Goal: Navigation & Orientation: Find specific page/section

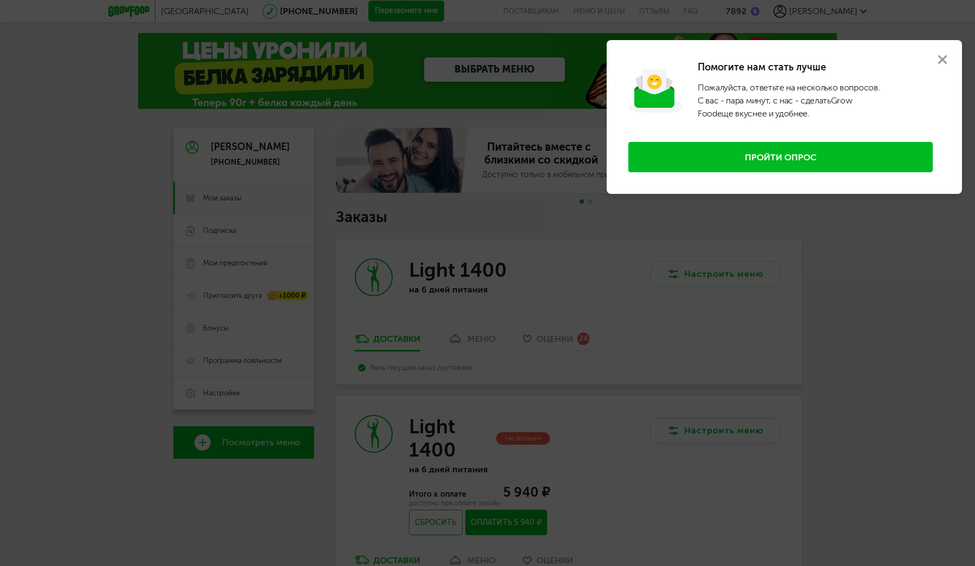
click at [941, 59] on use at bounding box center [943, 59] width 9 height 9
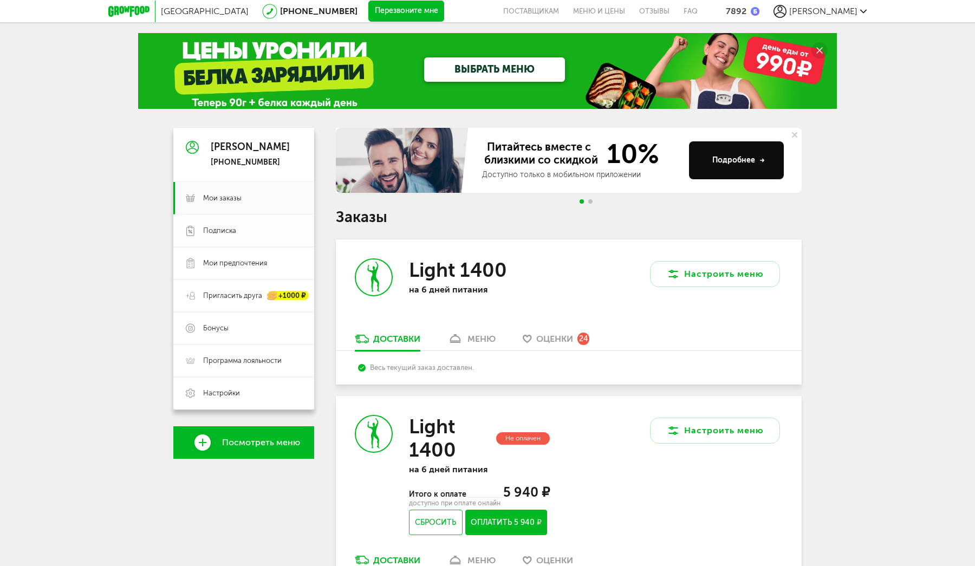
click at [216, 229] on span "Подписка" at bounding box center [219, 231] width 33 height 10
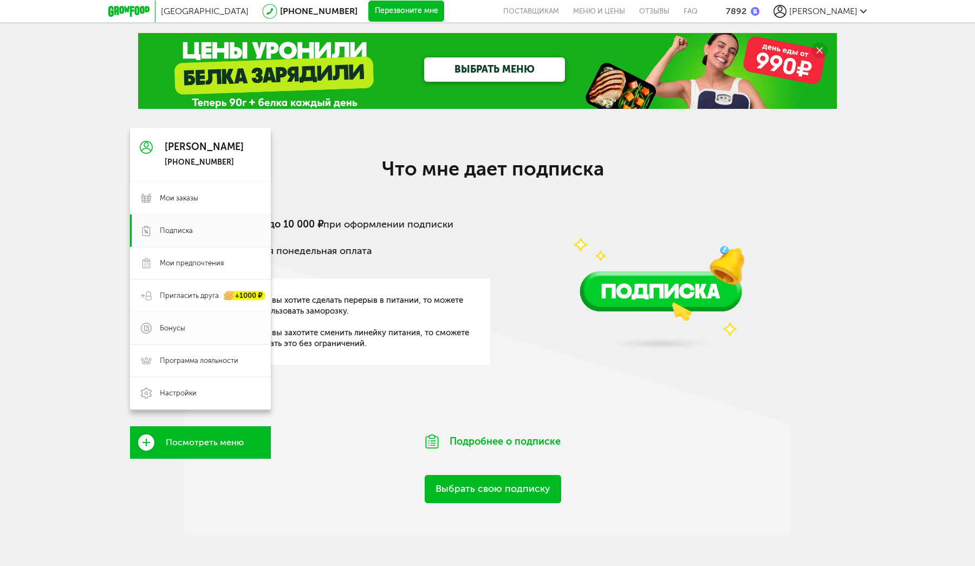
click at [169, 325] on span "Бонусы" at bounding box center [172, 329] width 25 height 10
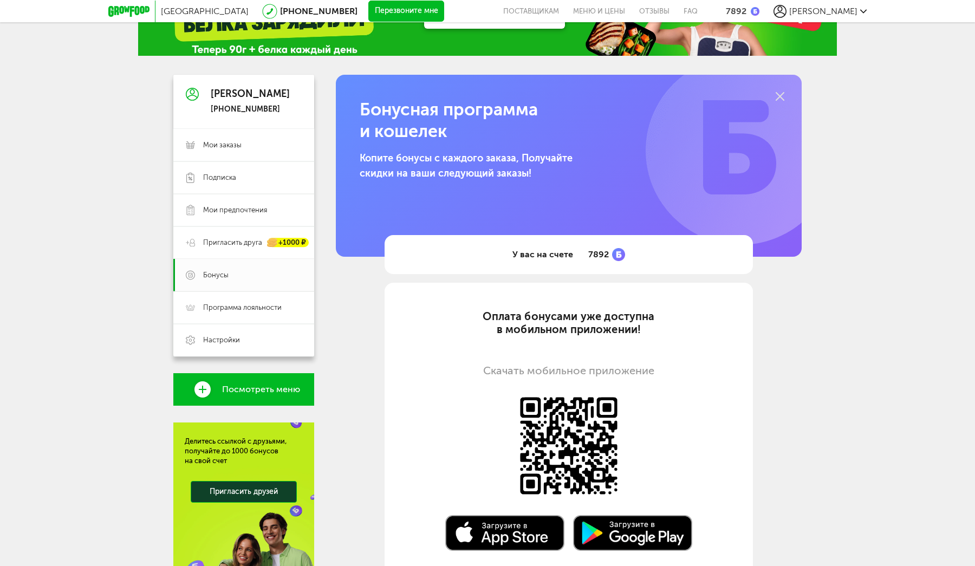
scroll to position [94, 0]
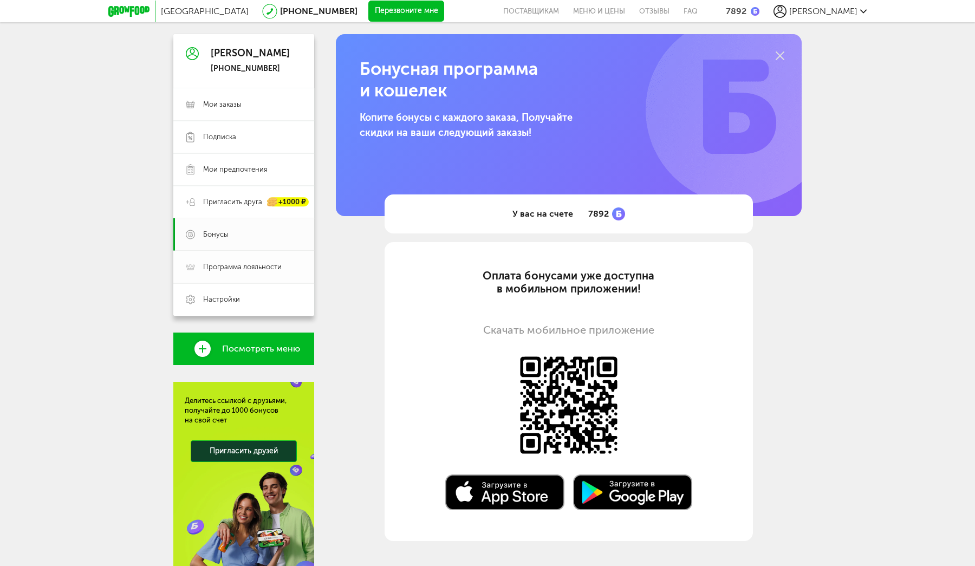
click at [236, 262] on link "Программа лояльности" at bounding box center [243, 267] width 141 height 33
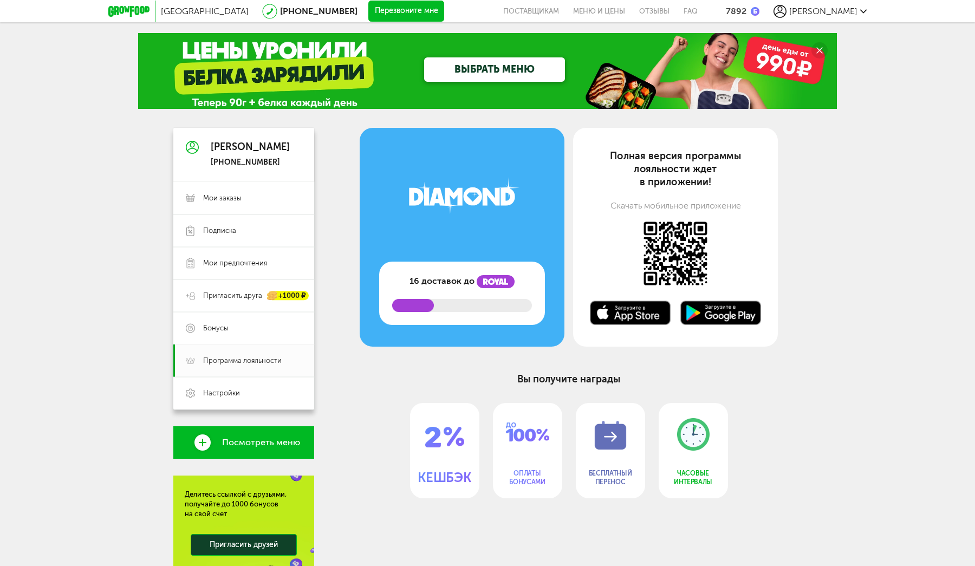
click at [444, 279] on span "16 доставок до" at bounding box center [442, 281] width 65 height 13
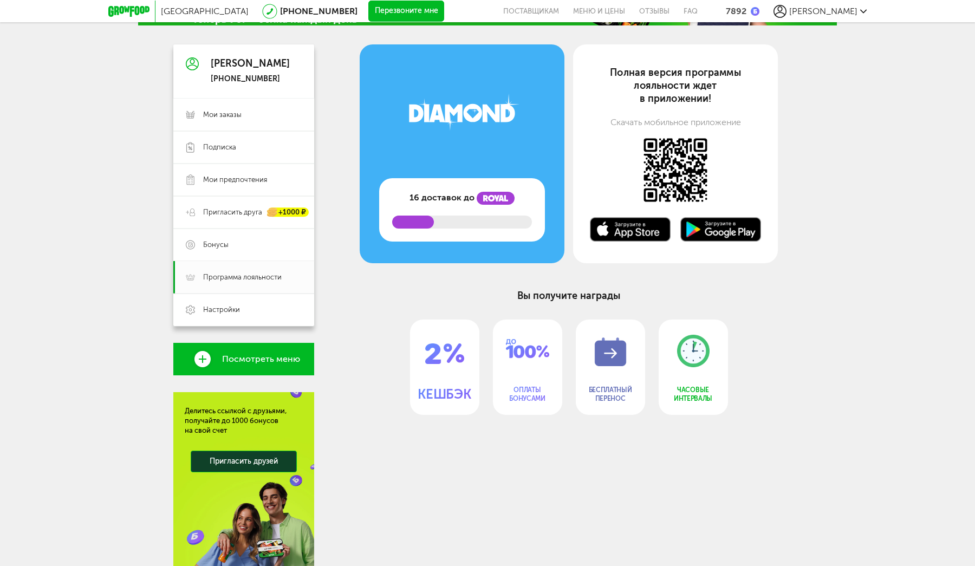
scroll to position [95, 0]
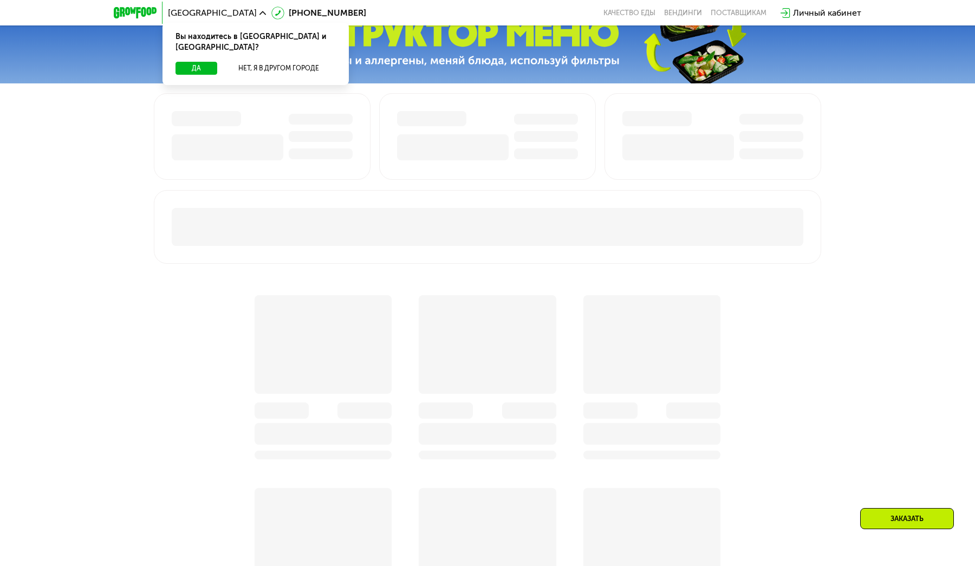
scroll to position [459, 0]
click at [191, 62] on button "Да" at bounding box center [197, 68] width 42 height 13
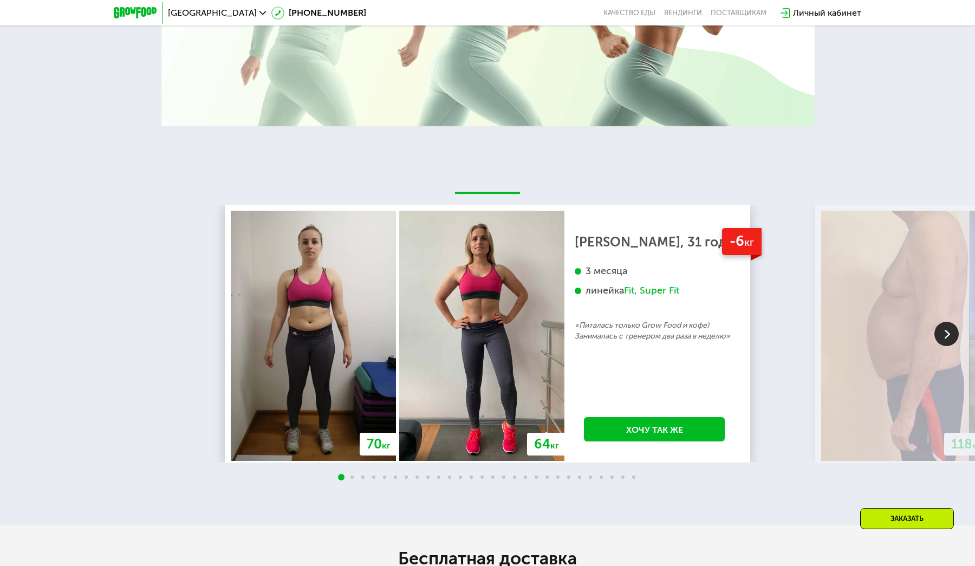
scroll to position [1967, 0]
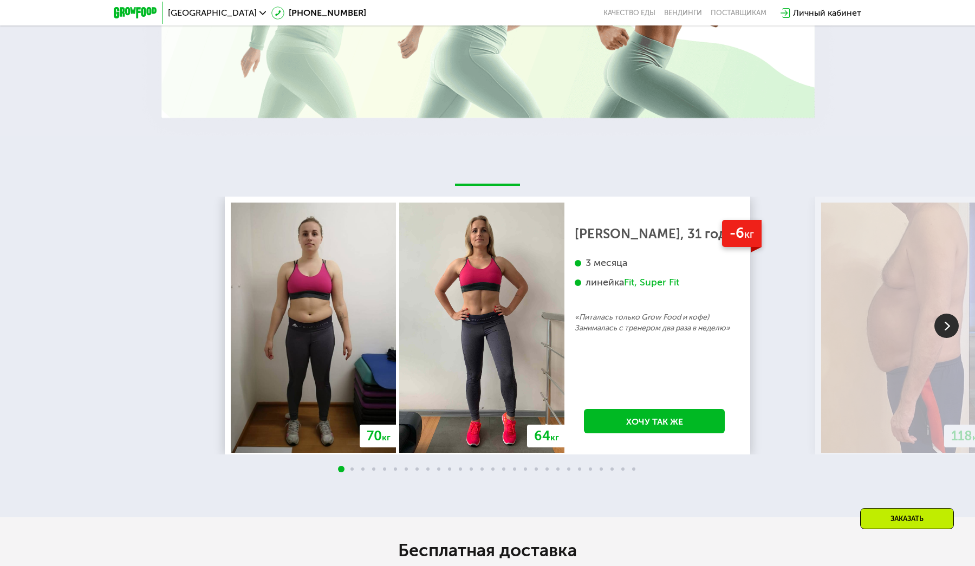
click at [951, 320] on img at bounding box center [947, 326] width 24 height 24
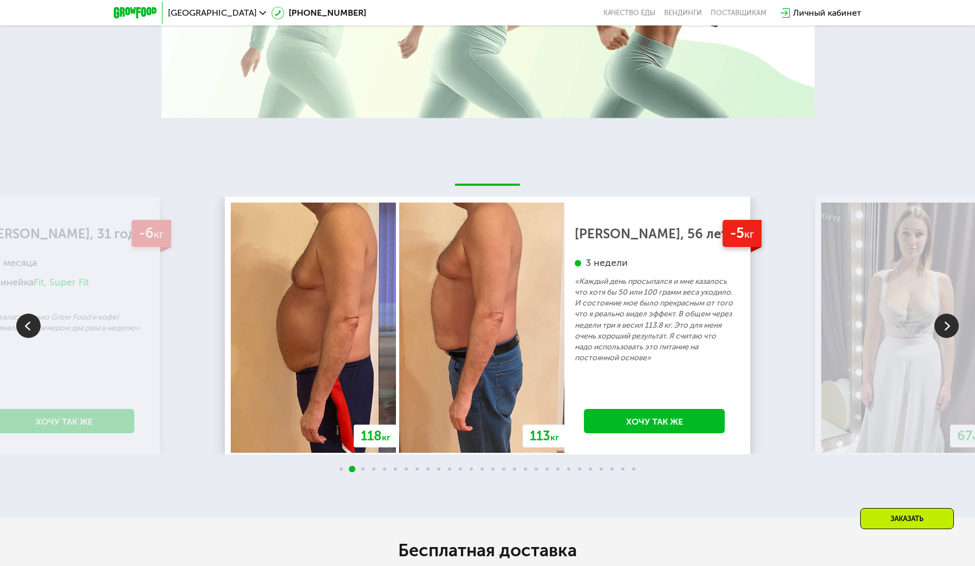
click at [951, 320] on img at bounding box center [947, 326] width 24 height 24
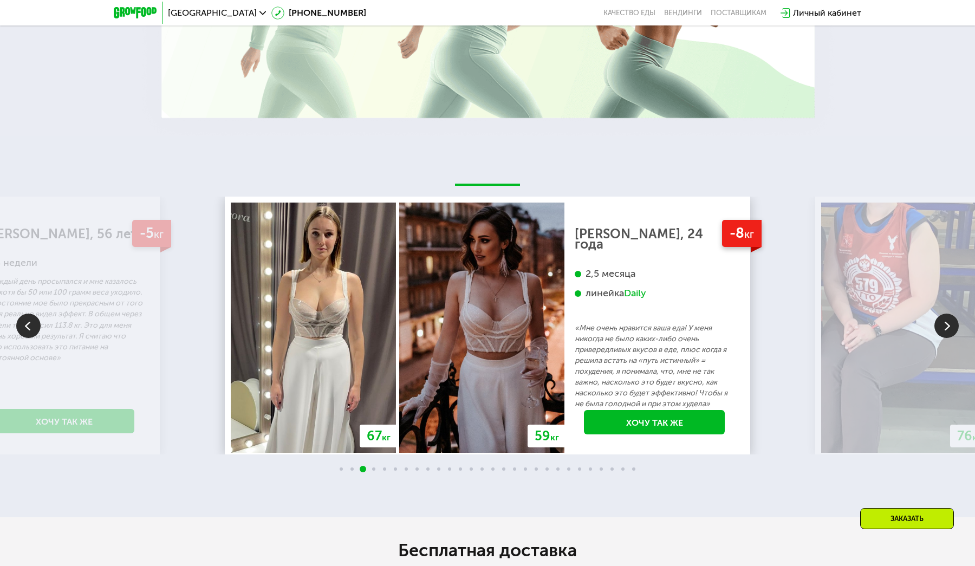
click at [951, 320] on img at bounding box center [947, 326] width 24 height 24
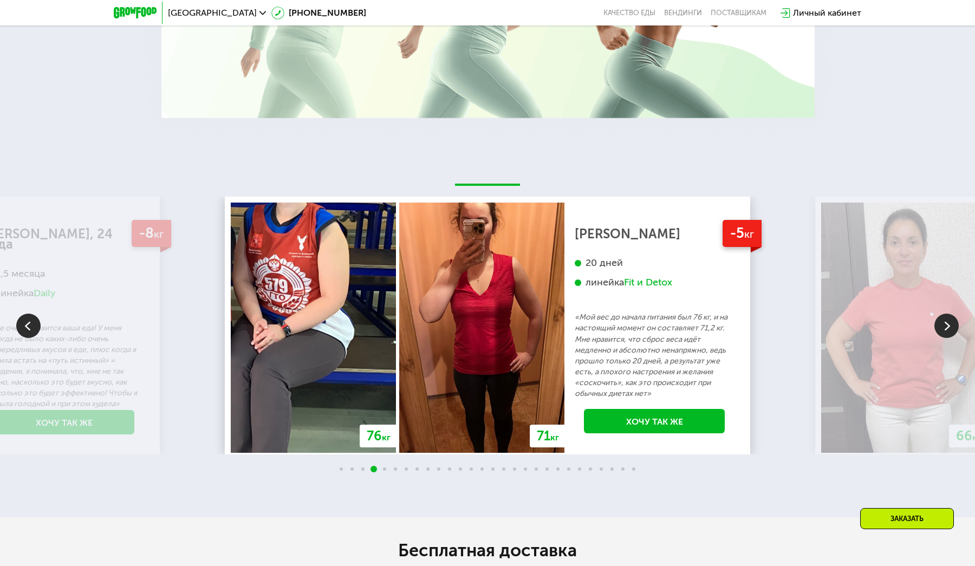
click at [951, 320] on img at bounding box center [947, 326] width 24 height 24
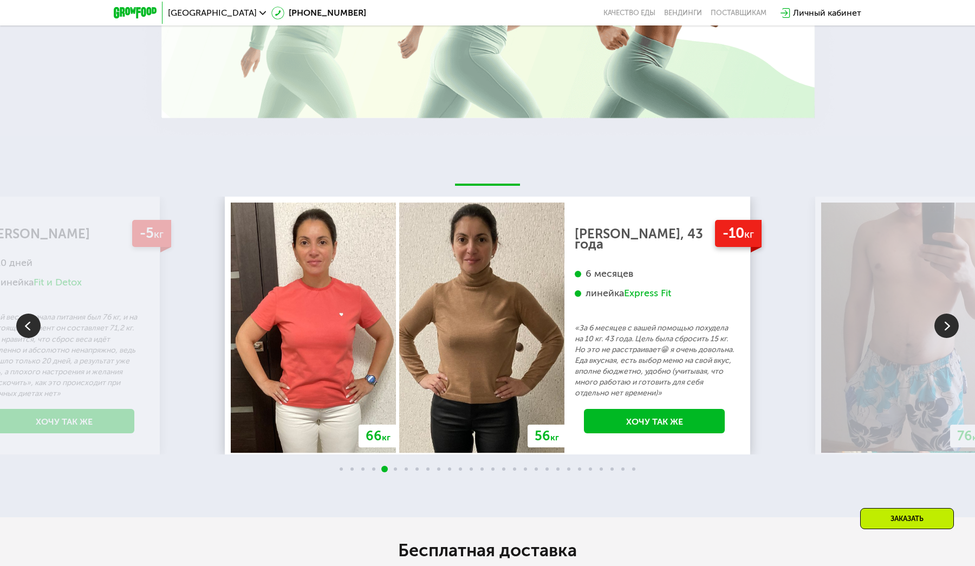
click at [951, 320] on img at bounding box center [947, 326] width 24 height 24
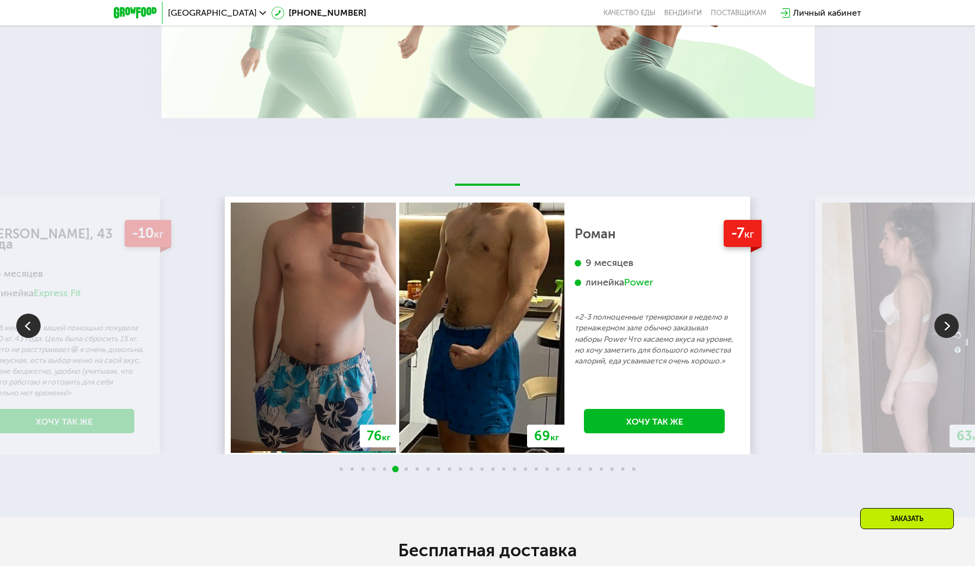
click at [951, 320] on img at bounding box center [947, 326] width 24 height 24
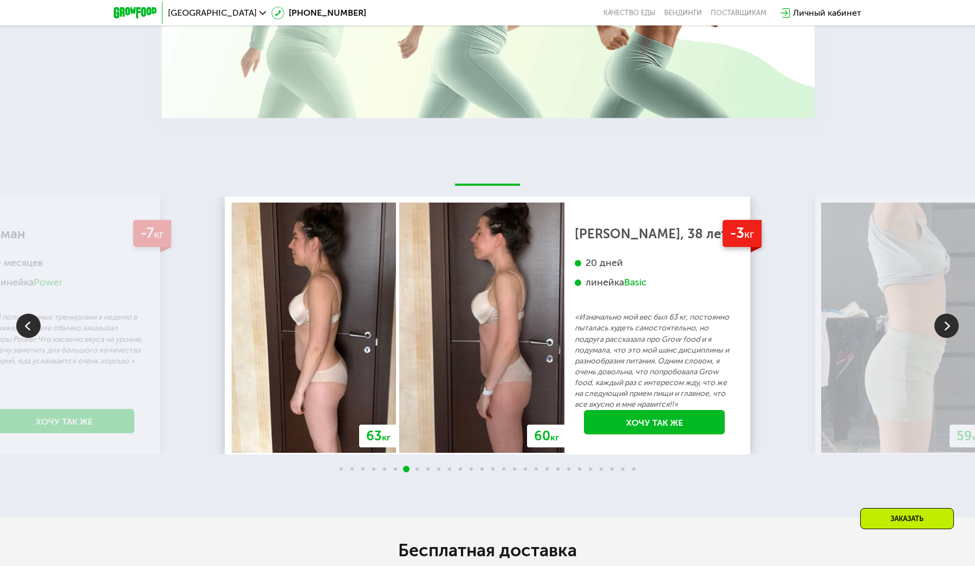
click at [951, 320] on img at bounding box center [947, 326] width 24 height 24
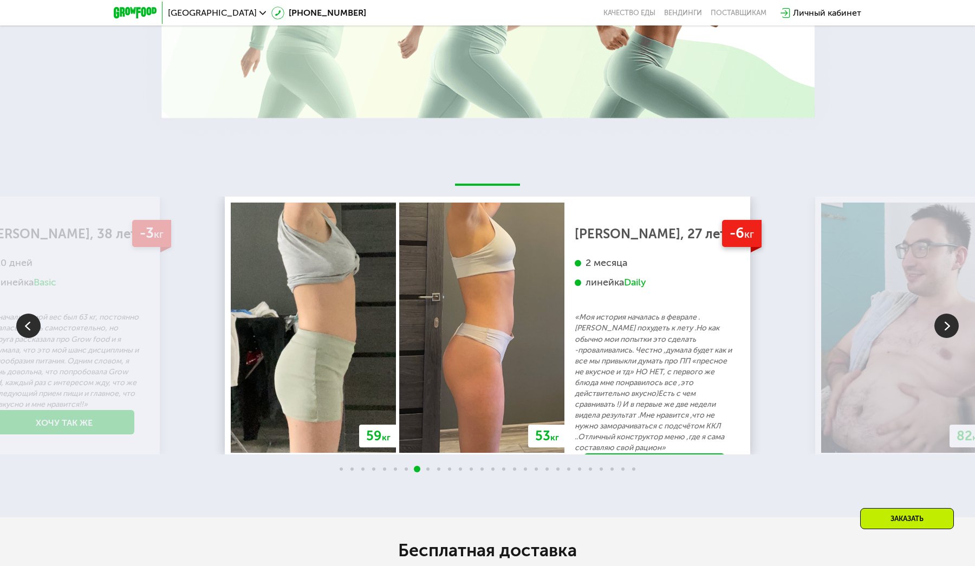
click at [951, 320] on img at bounding box center [947, 326] width 24 height 24
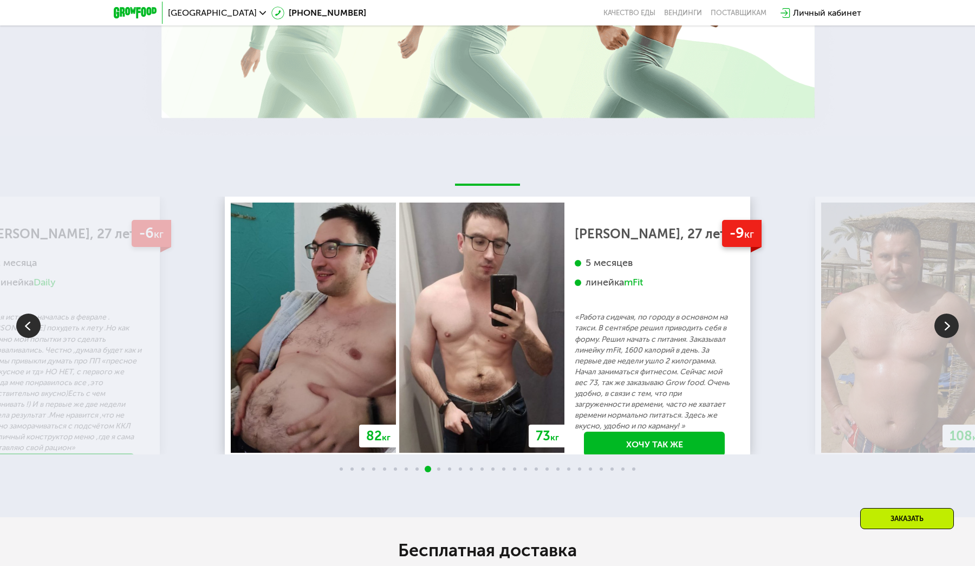
click at [951, 320] on img at bounding box center [947, 326] width 24 height 24
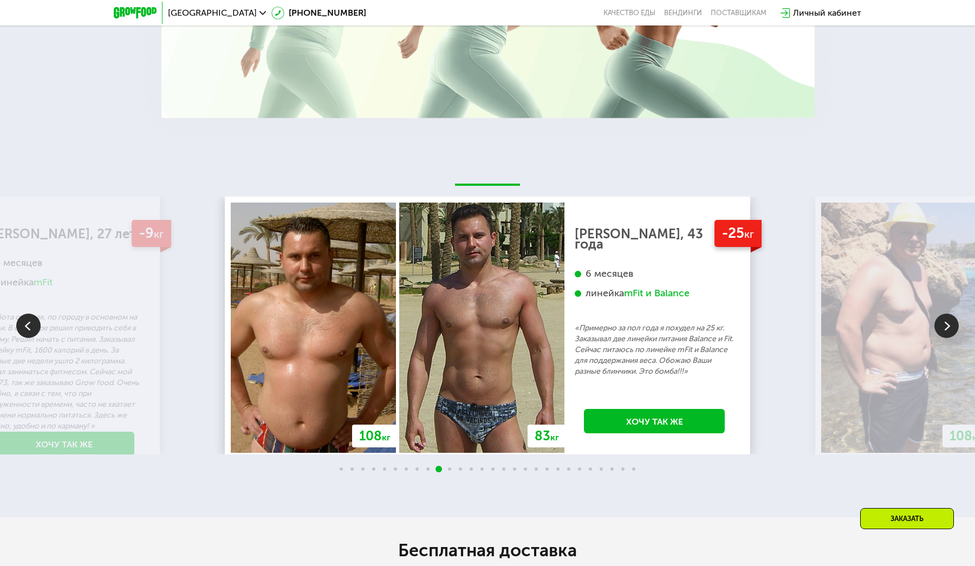
click at [951, 320] on img at bounding box center [947, 326] width 24 height 24
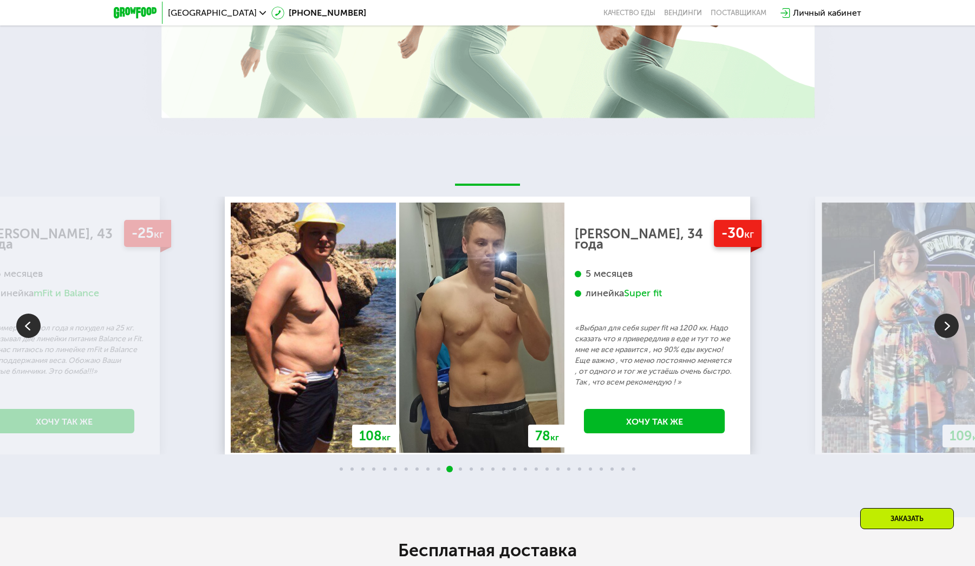
click at [951, 320] on img at bounding box center [947, 326] width 24 height 24
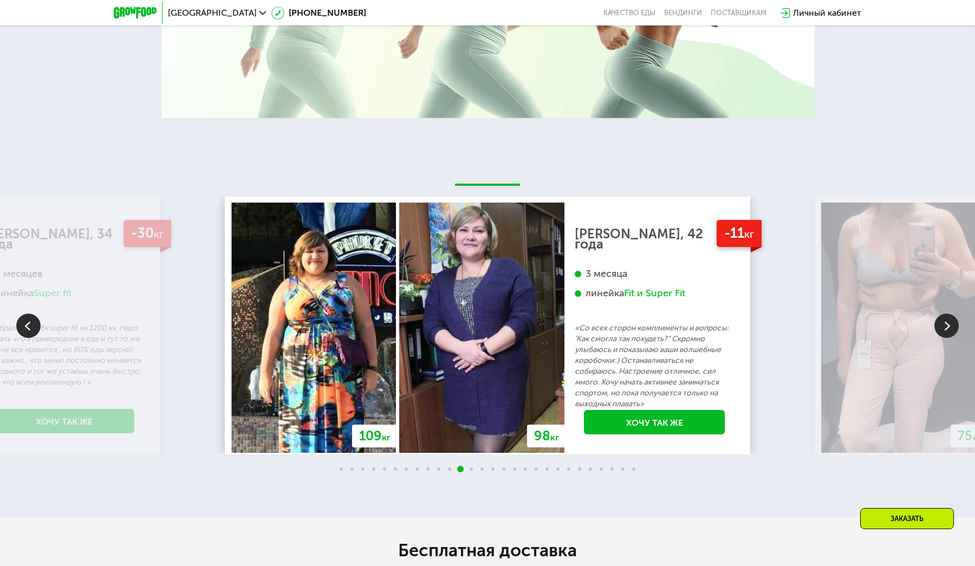
click at [951, 320] on img at bounding box center [947, 326] width 24 height 24
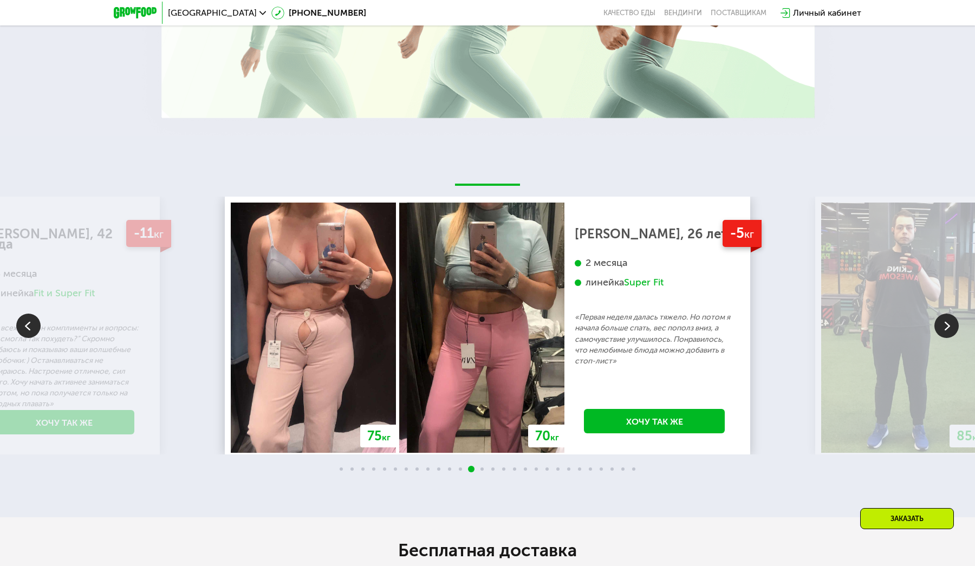
click at [951, 320] on img at bounding box center [947, 326] width 24 height 24
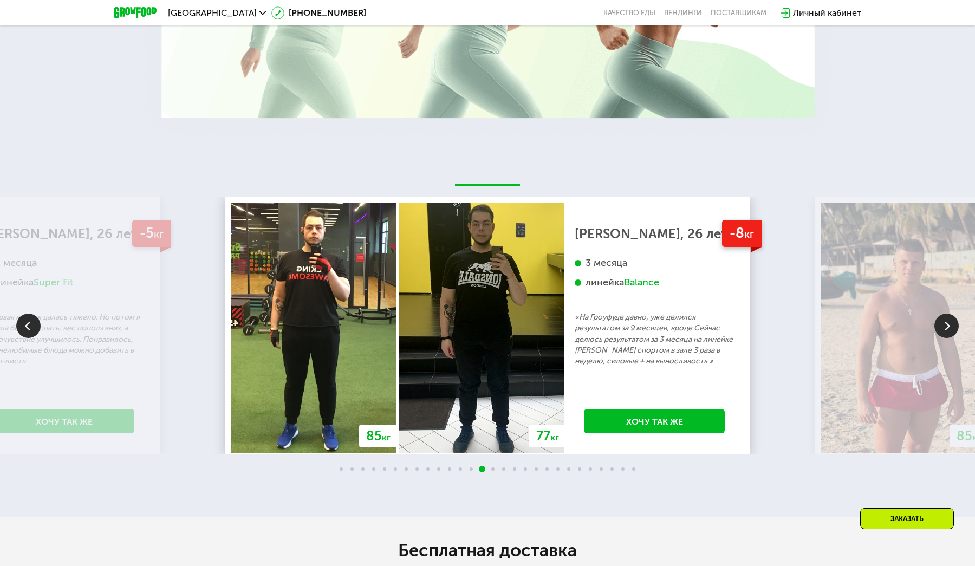
click at [951, 320] on img at bounding box center [947, 326] width 24 height 24
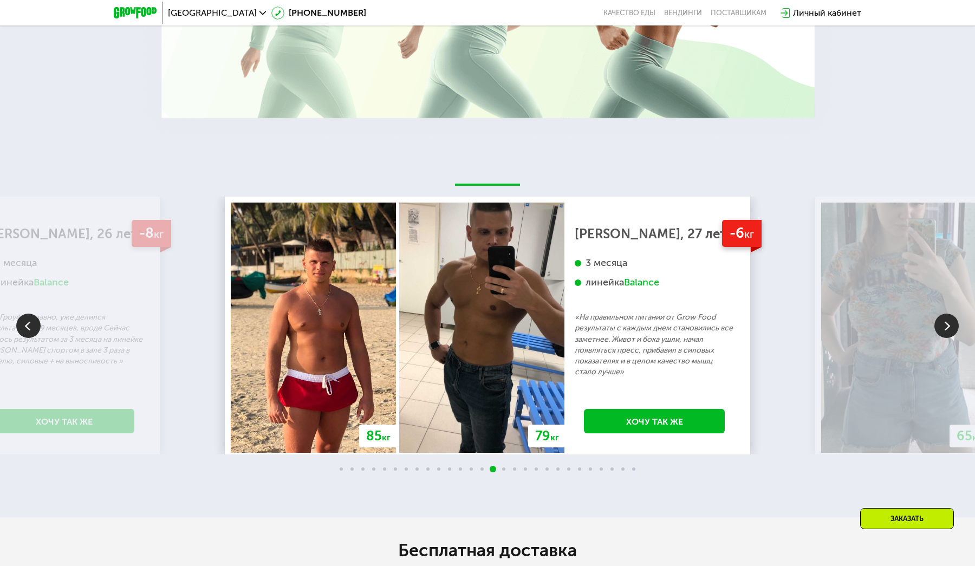
click at [951, 320] on img at bounding box center [947, 326] width 24 height 24
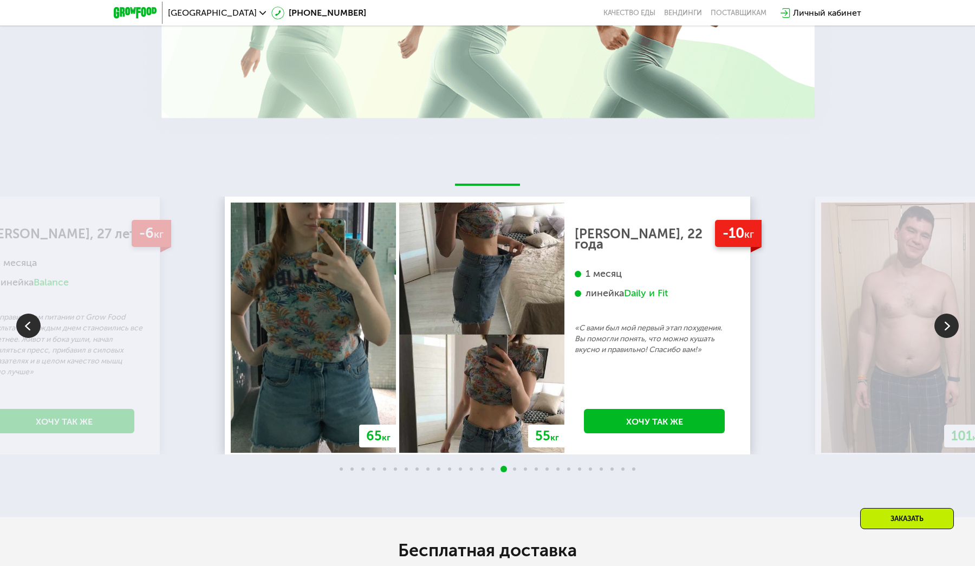
click at [951, 320] on img at bounding box center [947, 326] width 24 height 24
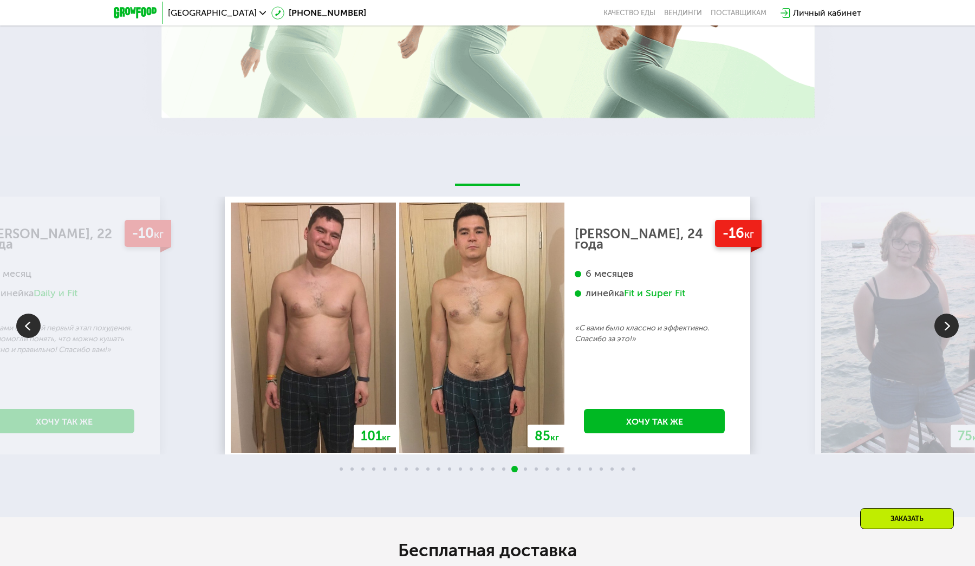
click at [951, 320] on img at bounding box center [947, 326] width 24 height 24
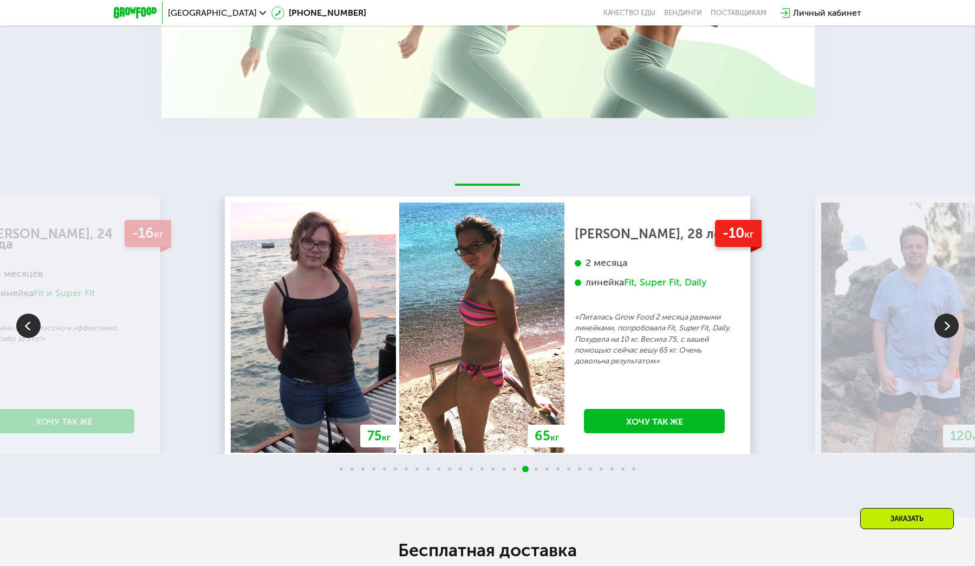
click at [951, 320] on img at bounding box center [947, 326] width 24 height 24
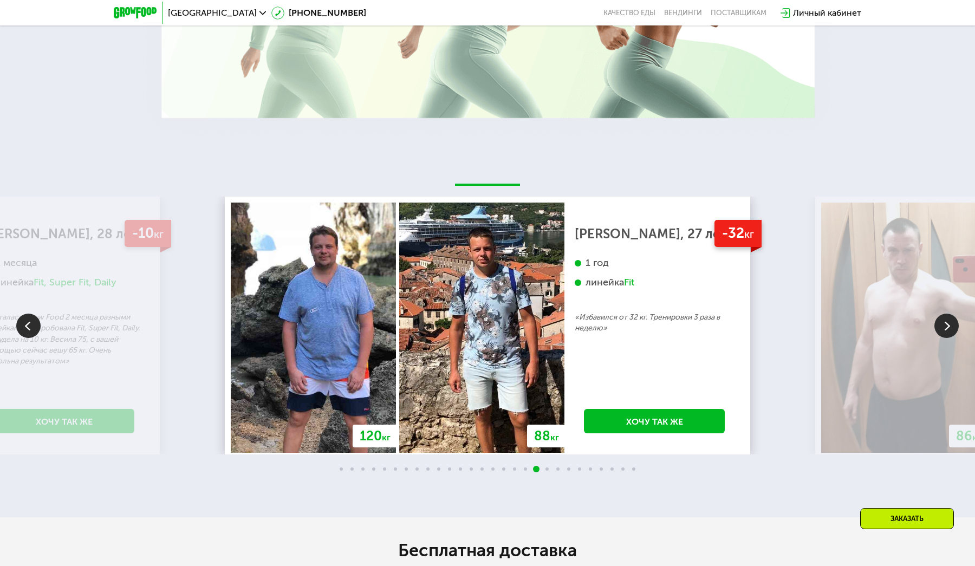
click at [951, 320] on img at bounding box center [947, 326] width 24 height 24
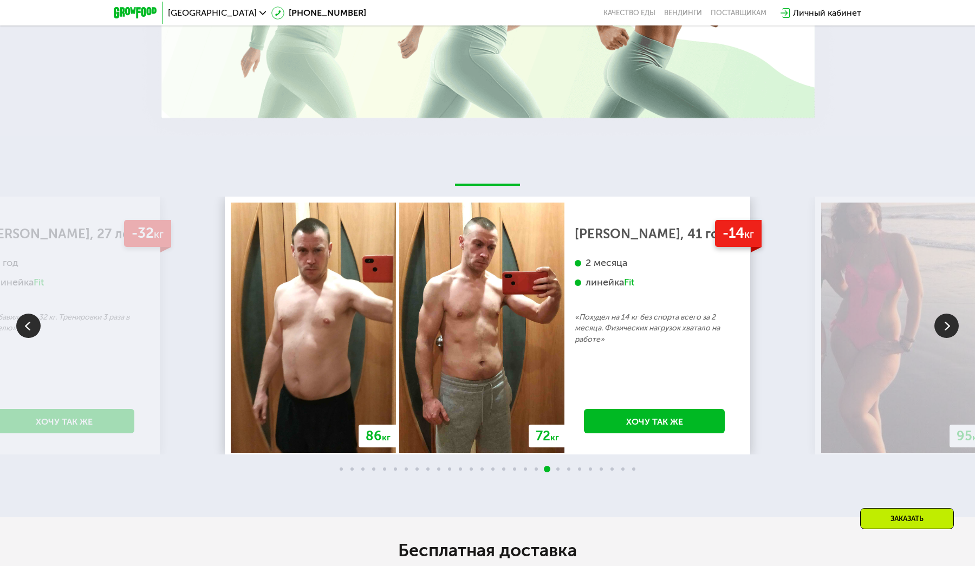
click at [951, 320] on img at bounding box center [947, 326] width 24 height 24
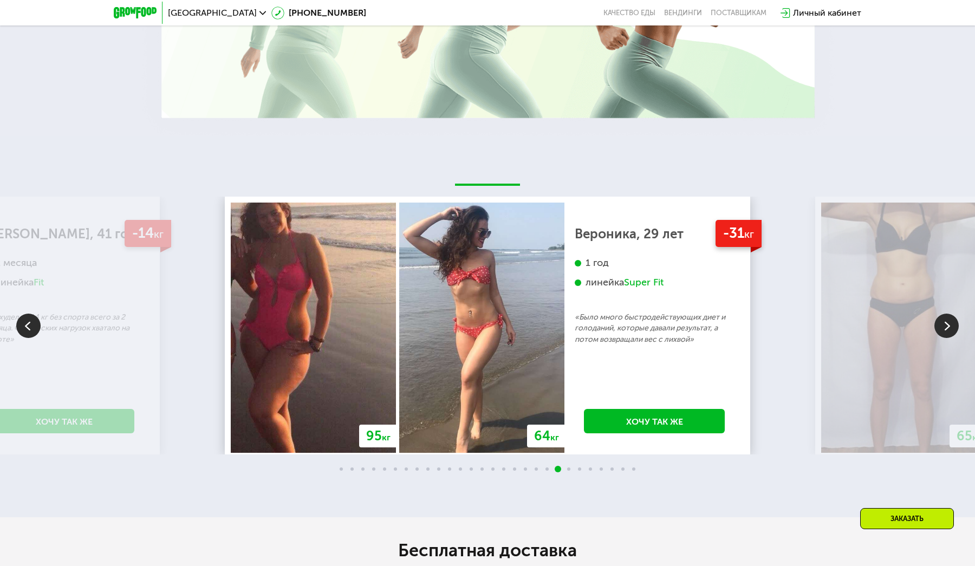
click at [951, 320] on img at bounding box center [947, 326] width 24 height 24
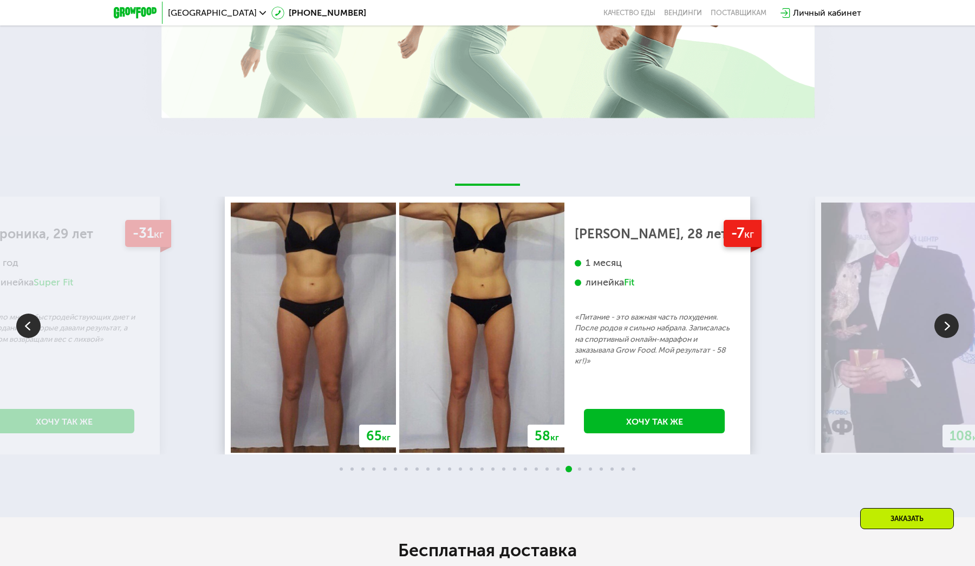
click at [951, 320] on img at bounding box center [947, 326] width 24 height 24
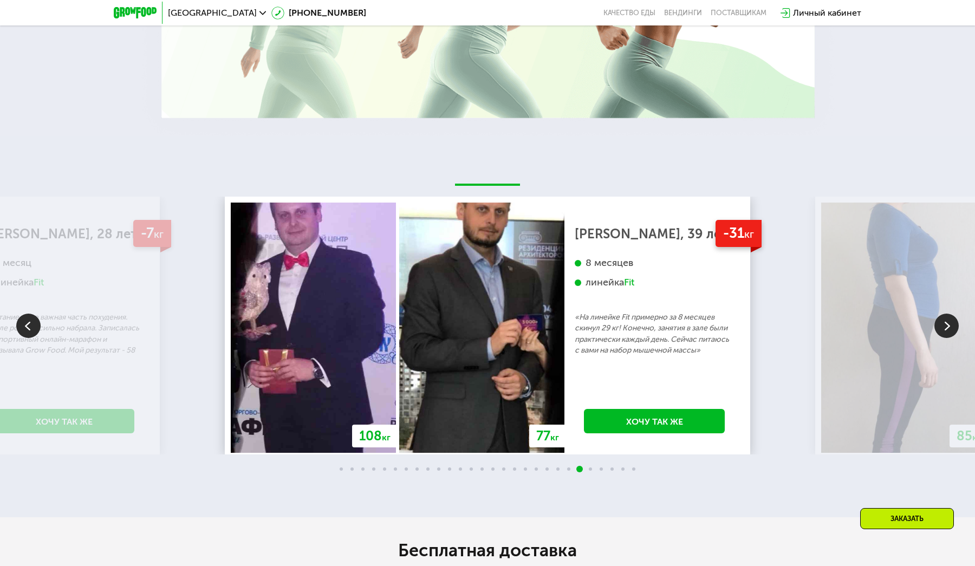
click at [951, 320] on img at bounding box center [947, 326] width 24 height 24
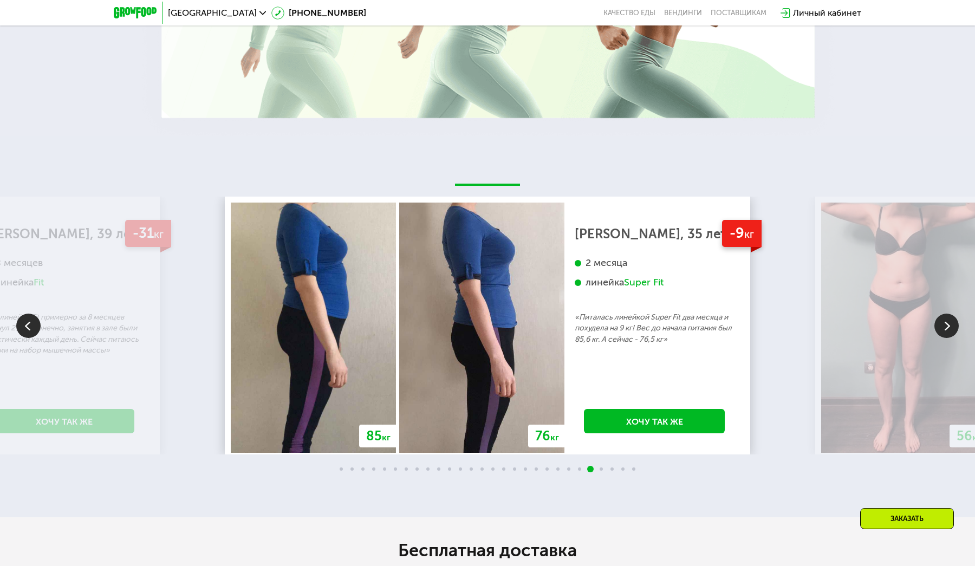
click at [951, 320] on img at bounding box center [947, 326] width 24 height 24
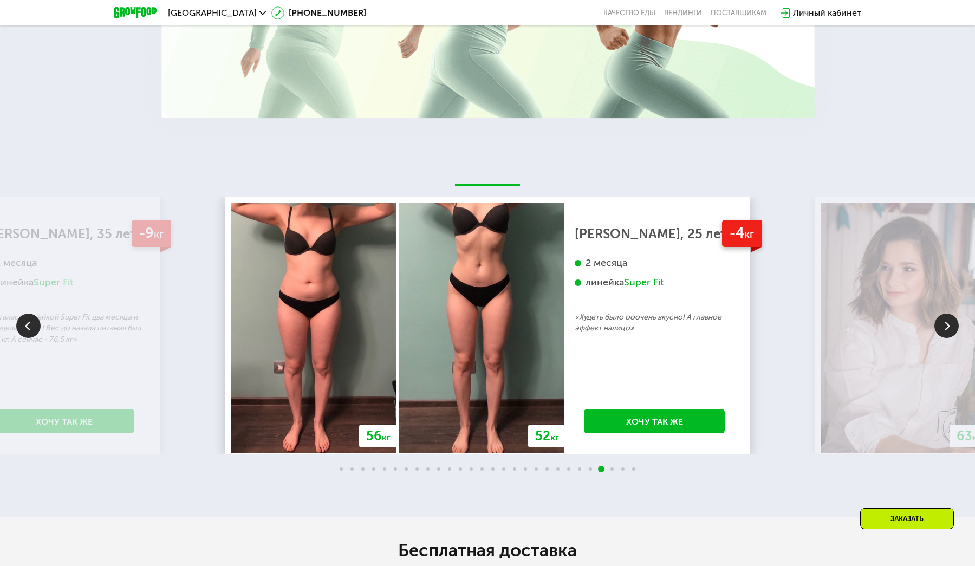
click at [951, 320] on img at bounding box center [947, 326] width 24 height 24
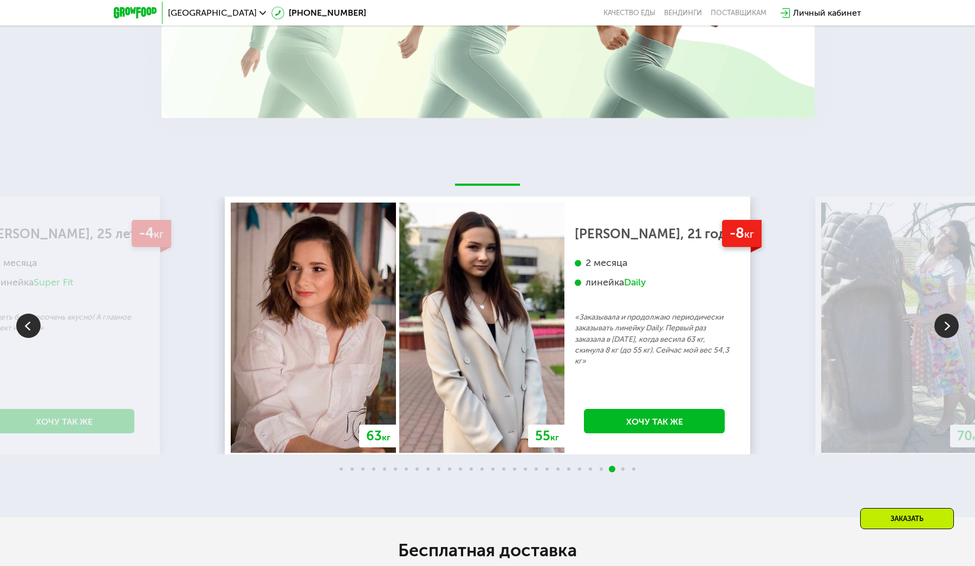
click at [951, 320] on img at bounding box center [947, 326] width 24 height 24
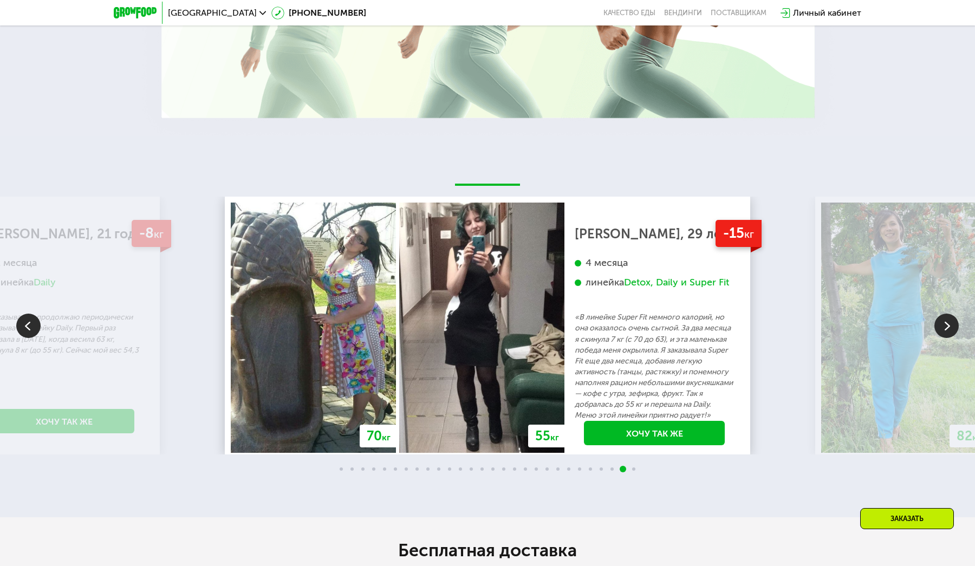
click at [951, 320] on img at bounding box center [947, 326] width 24 height 24
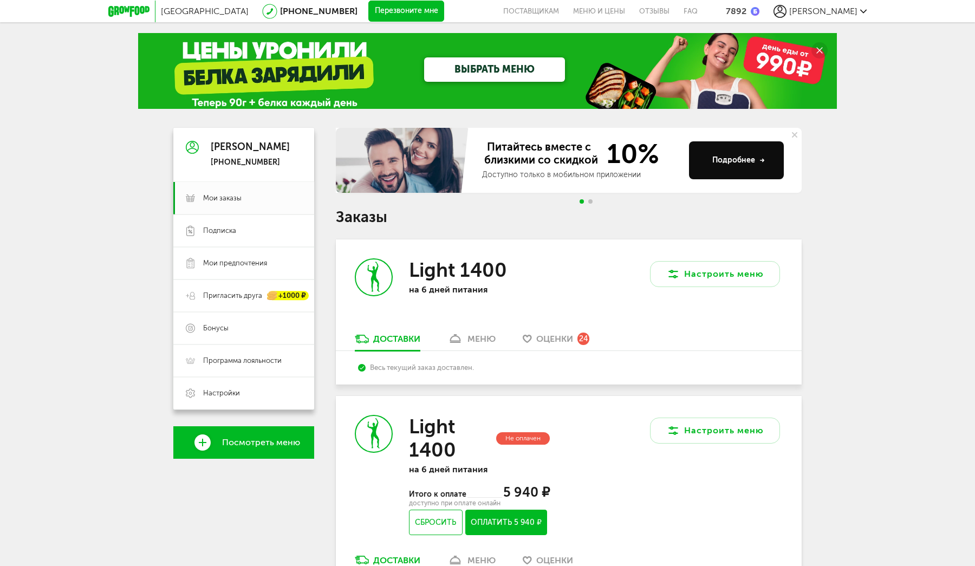
click at [799, 133] on button at bounding box center [795, 135] width 14 height 14
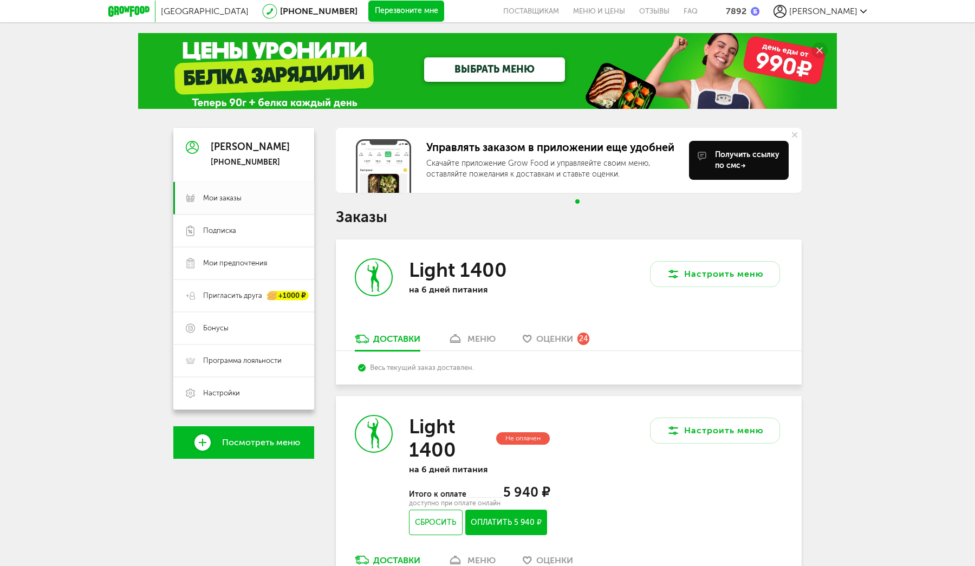
click at [797, 136] on icon at bounding box center [794, 134] width 5 height 5
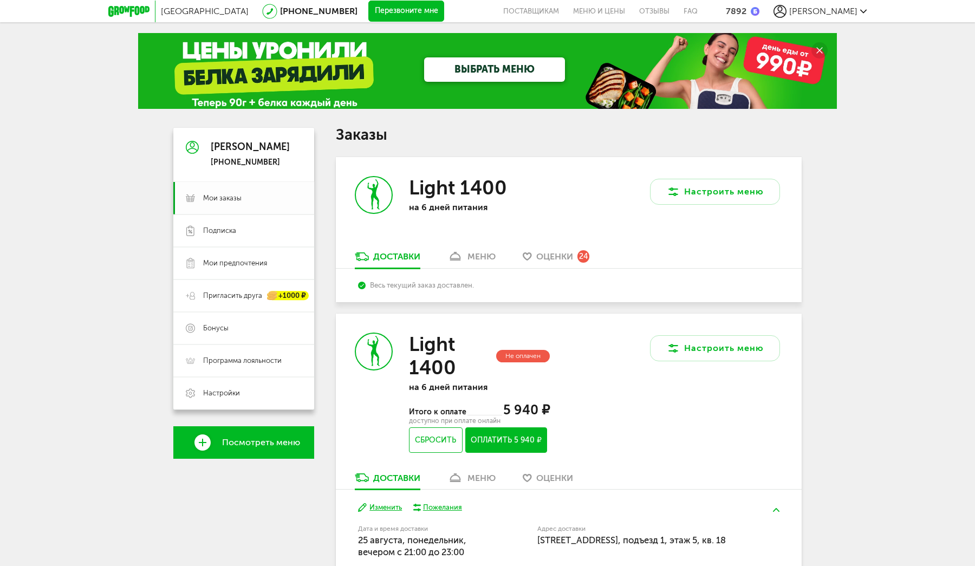
click at [217, 195] on span "Мои заказы" at bounding box center [222, 198] width 38 height 10
click at [216, 230] on span "Подписка" at bounding box center [219, 231] width 33 height 10
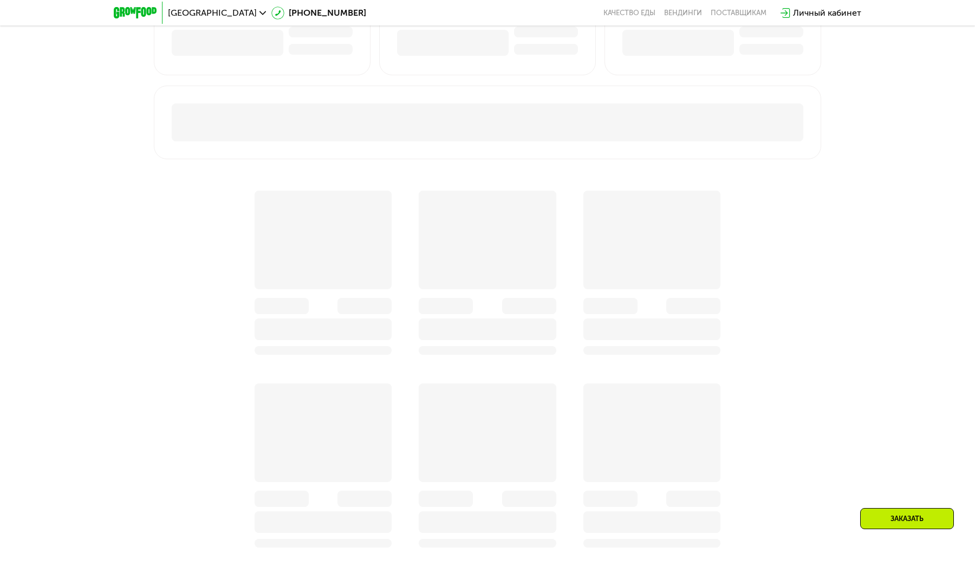
scroll to position [564, 0]
